Goal: Check status: Check status

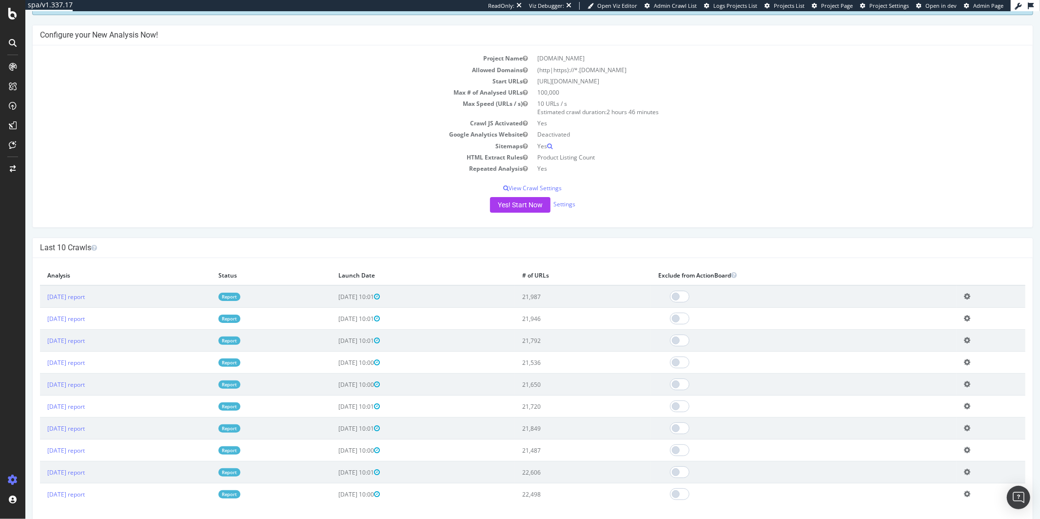
scroll to position [78, 0]
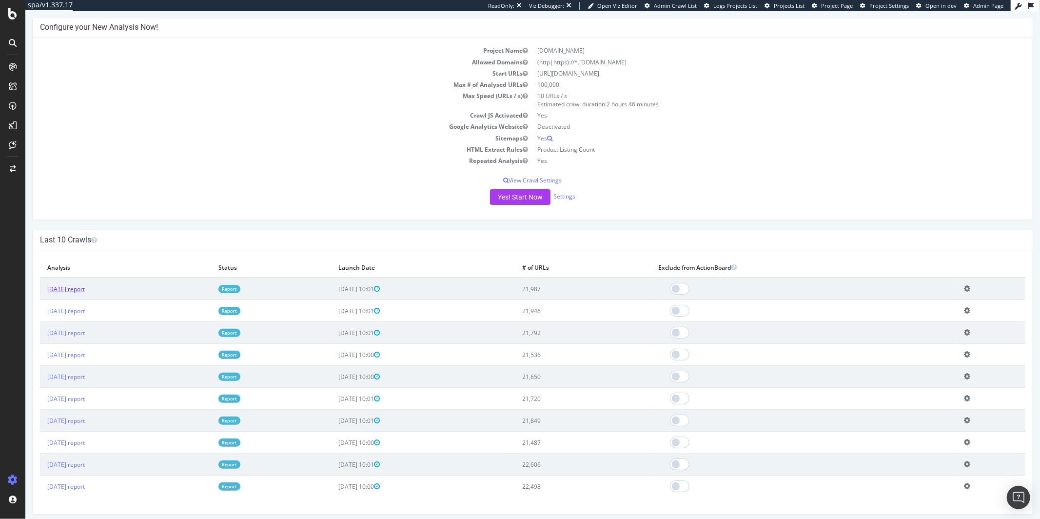
click at [84, 285] on link "[DATE] report" at bounding box center [66, 289] width 38 height 8
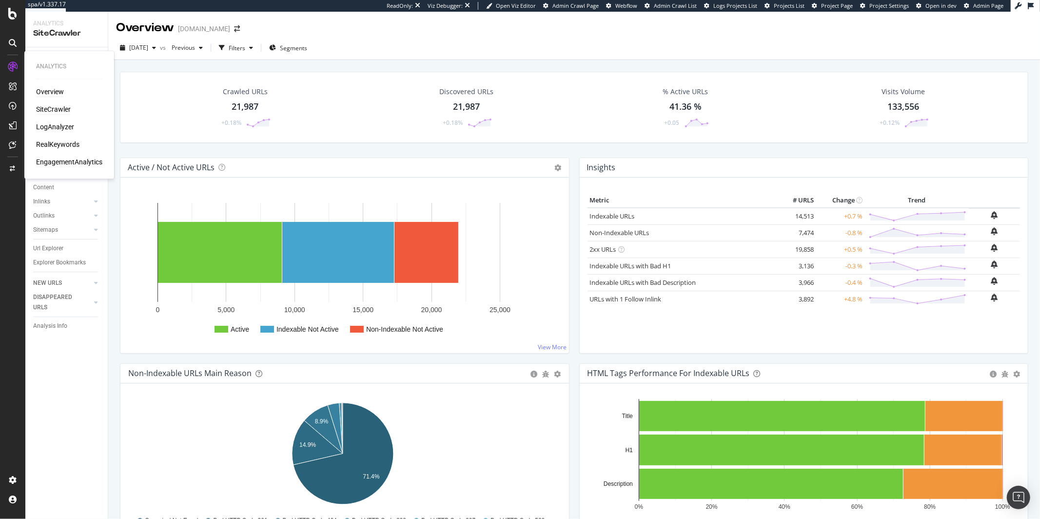
click at [48, 95] on div "Overview" at bounding box center [50, 92] width 28 height 10
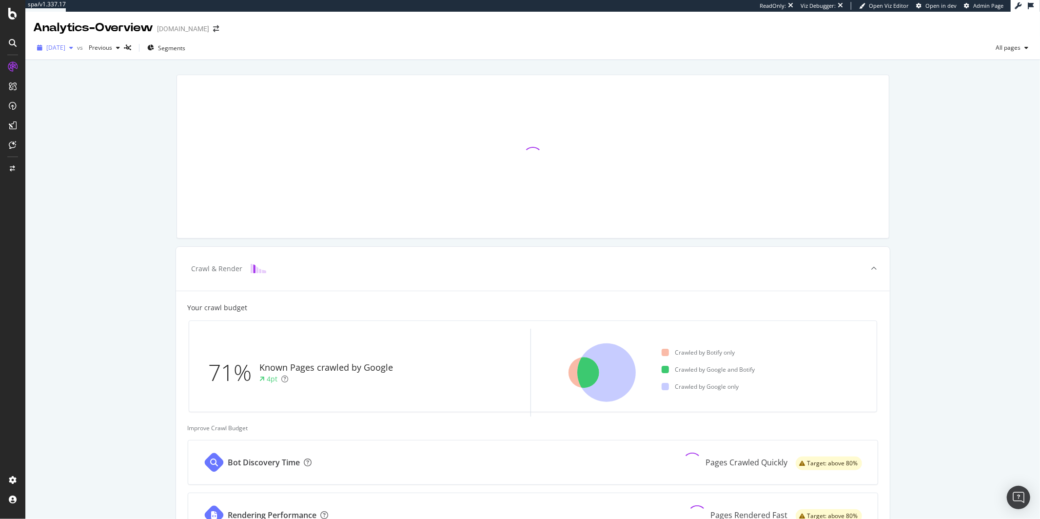
click at [65, 50] on span "[DATE]" at bounding box center [55, 47] width 19 height 8
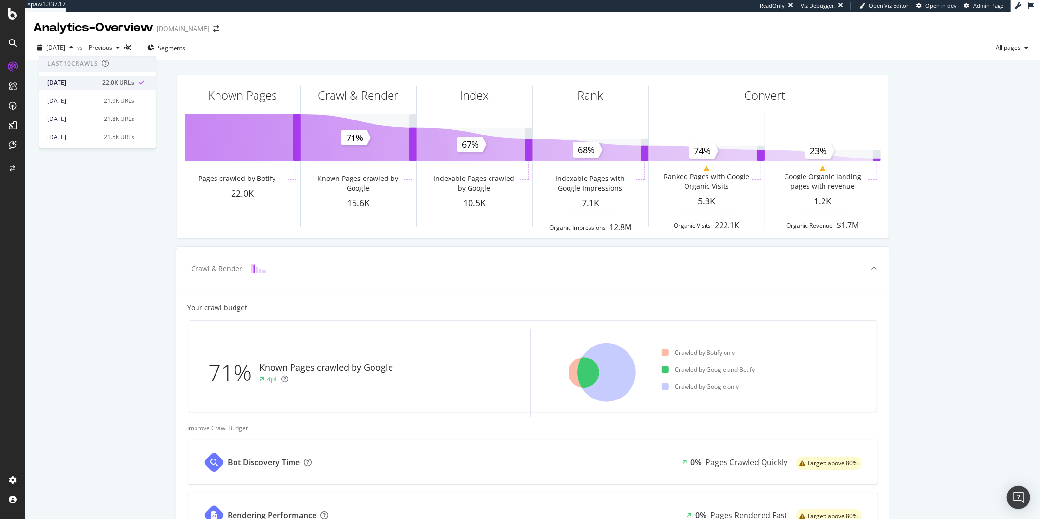
click at [79, 85] on div "[DATE]" at bounding box center [71, 83] width 49 height 9
click at [65, 45] on span "[DATE]" at bounding box center [55, 47] width 19 height 8
